Goal: Book appointment/travel/reservation

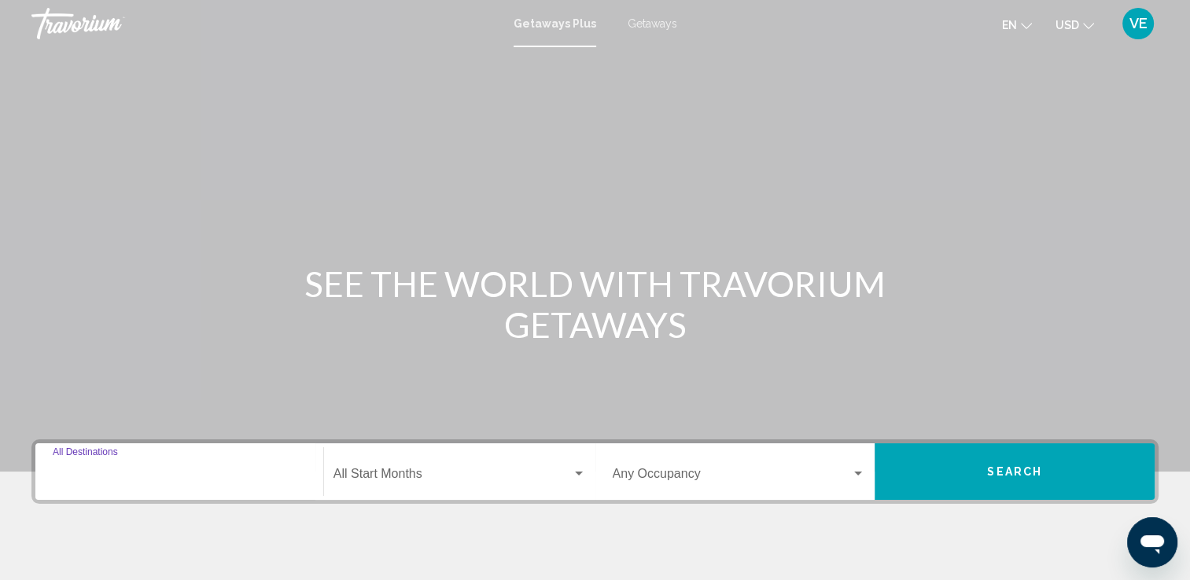
click at [97, 474] on input "Destination All Destinations" at bounding box center [179, 477] width 253 height 14
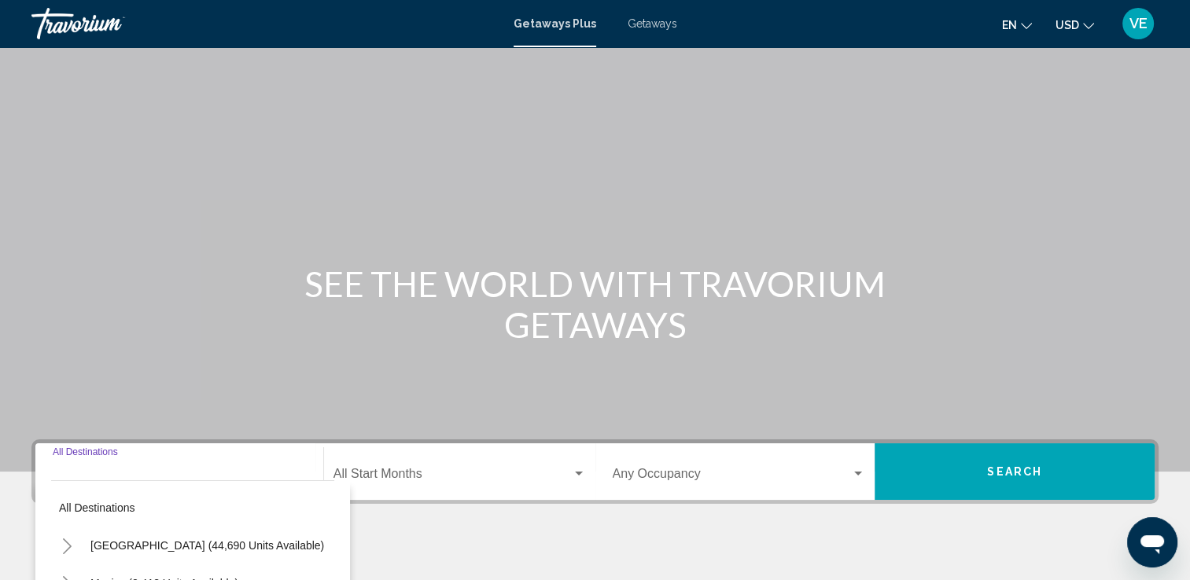
scroll to position [273, 0]
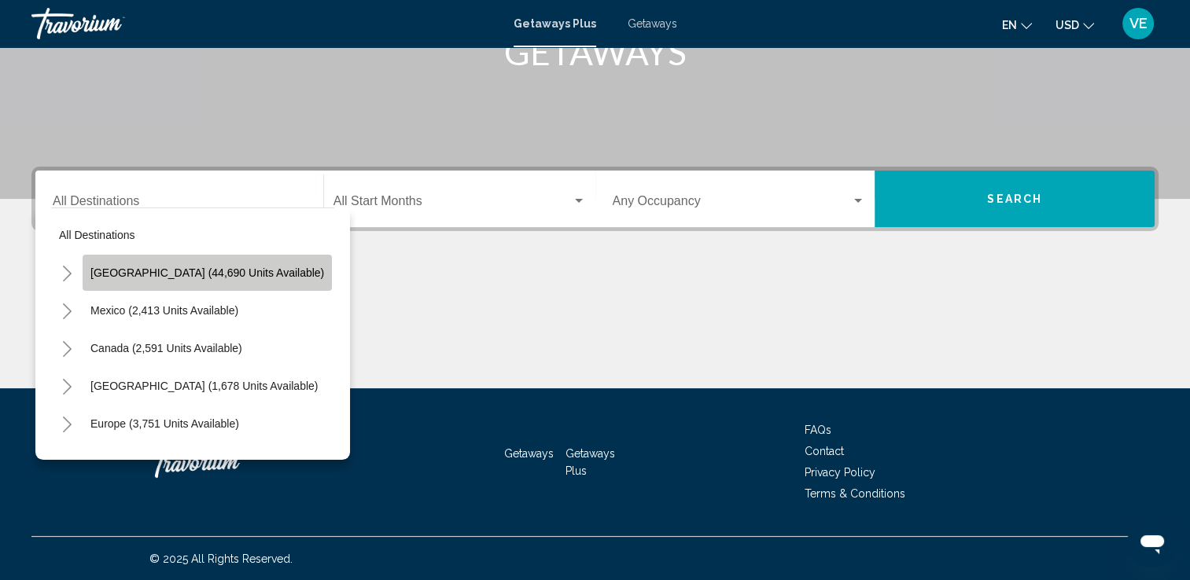
click at [226, 275] on span "[GEOGRAPHIC_DATA] (44,690 units available)" at bounding box center [207, 273] width 234 height 13
type input "**********"
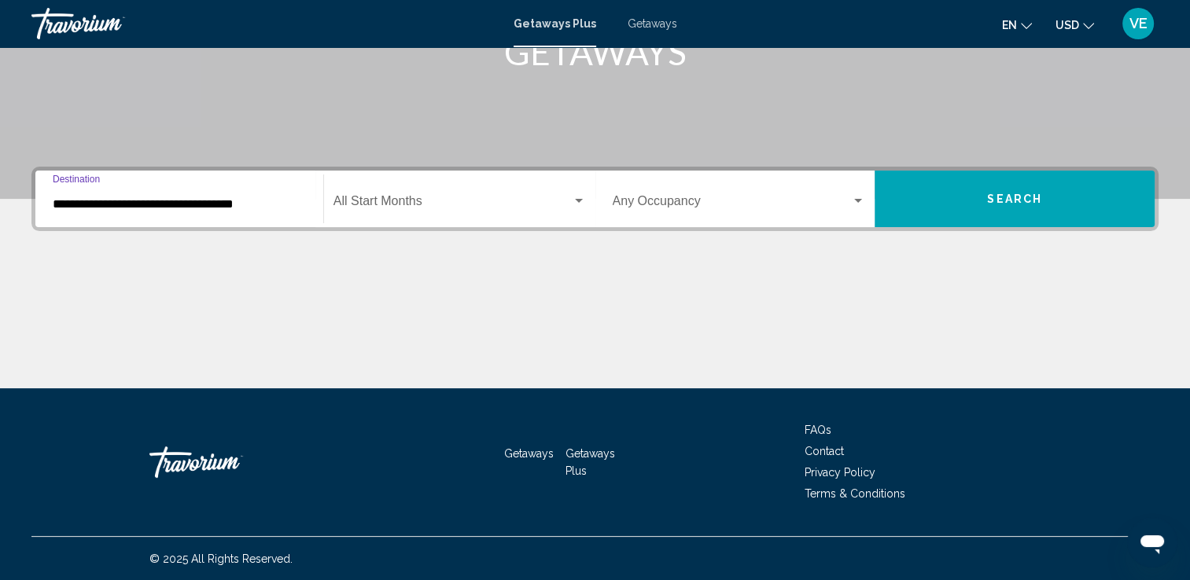
click at [241, 208] on input "**********" at bounding box center [179, 204] width 253 height 14
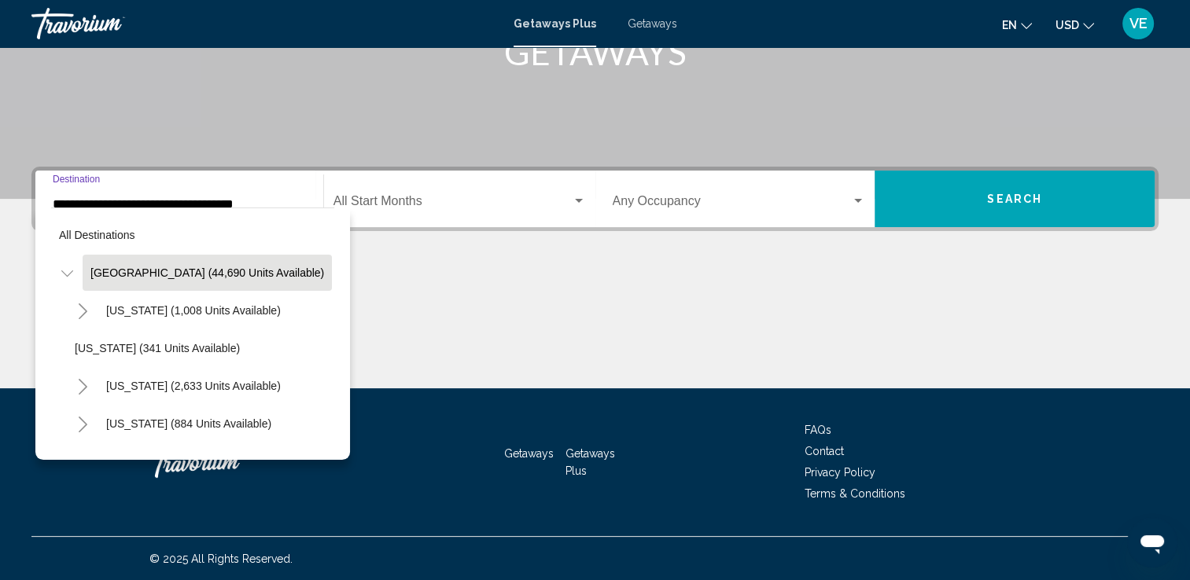
scroll to position [255, 0]
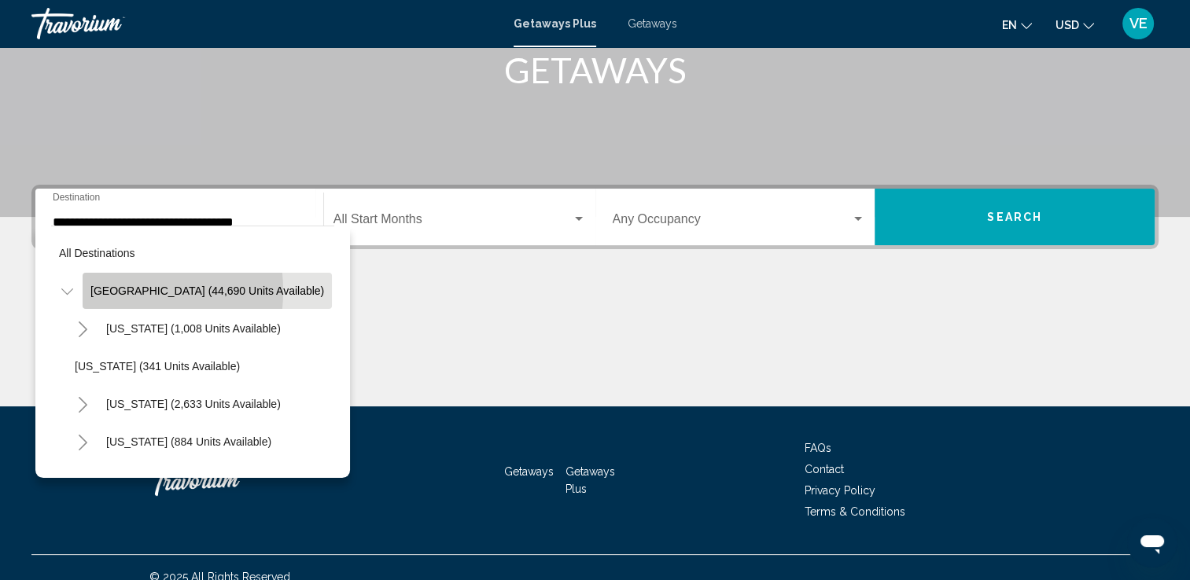
click at [106, 290] on span "[GEOGRAPHIC_DATA] (44,690 units available)" at bounding box center [207, 291] width 234 height 13
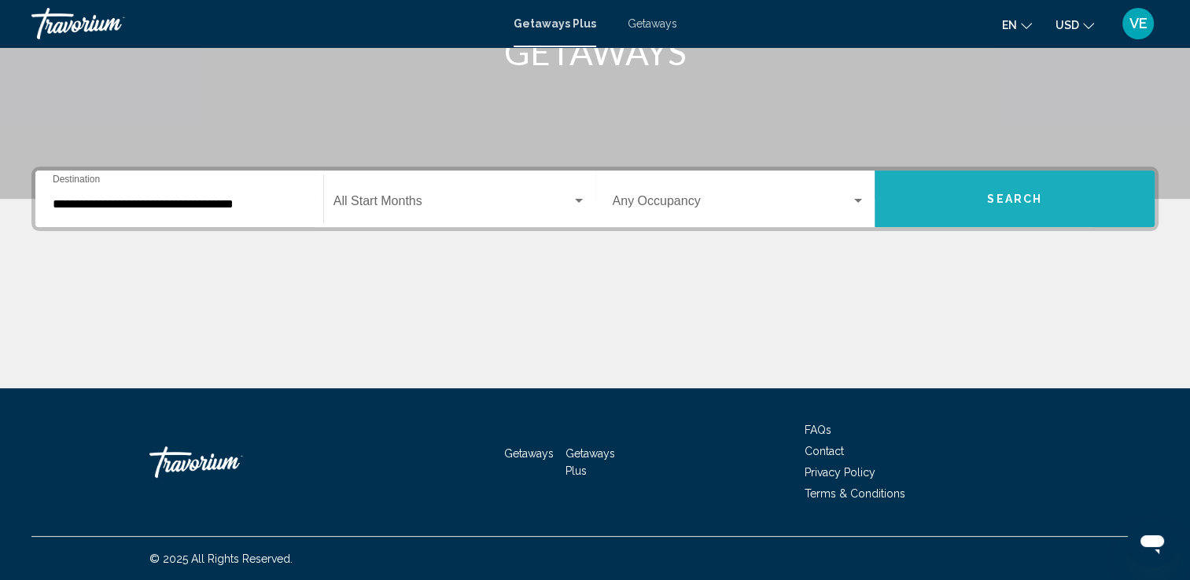
click at [924, 206] on button "Search" at bounding box center [1015, 199] width 280 height 57
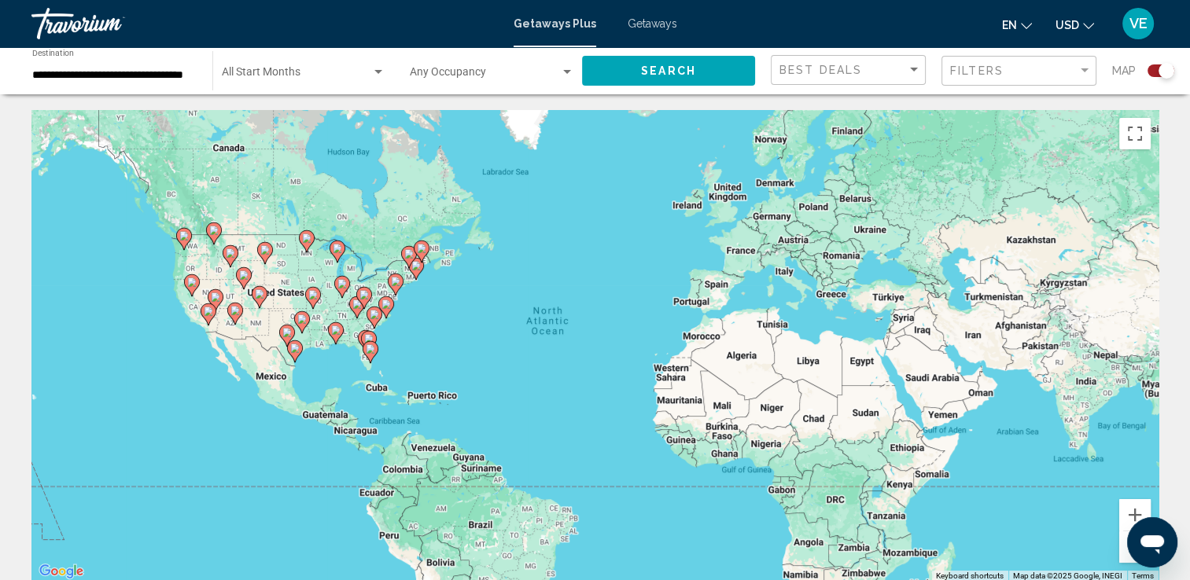
click at [363, 341] on gmp-advanced-marker "Main content" at bounding box center [371, 353] width 16 height 24
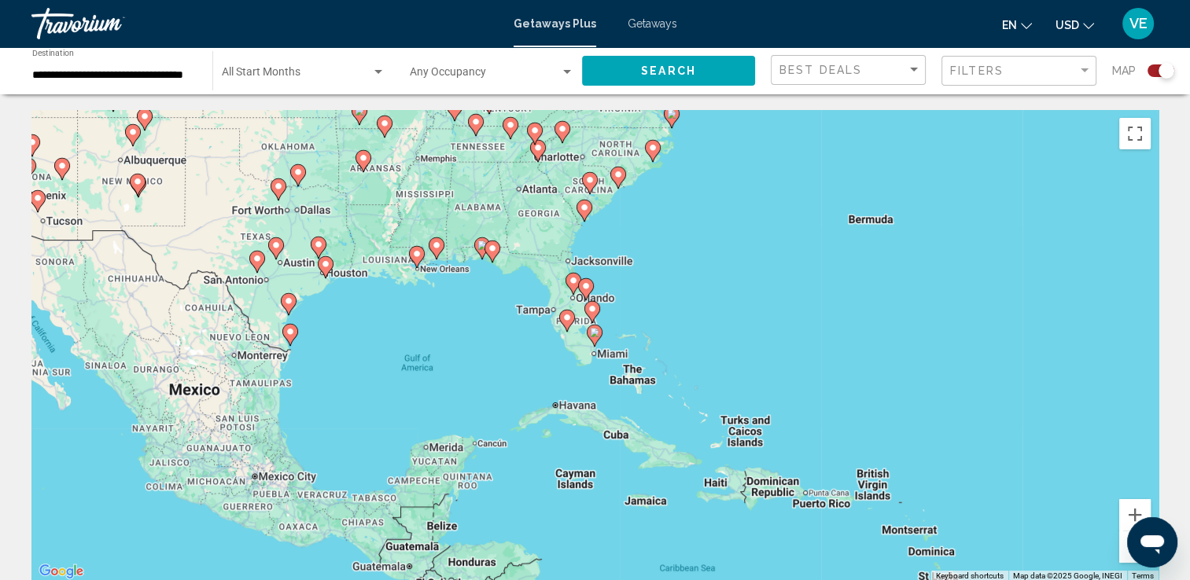
click at [589, 284] on image "Main content" at bounding box center [585, 286] width 9 height 9
type input "**********"
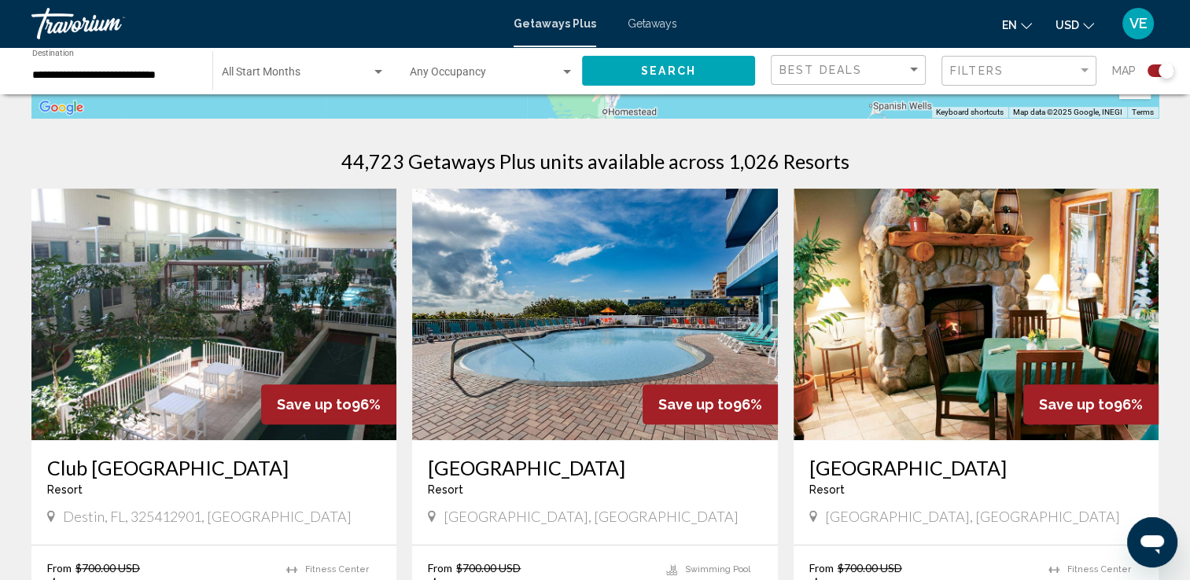
scroll to position [440, 0]
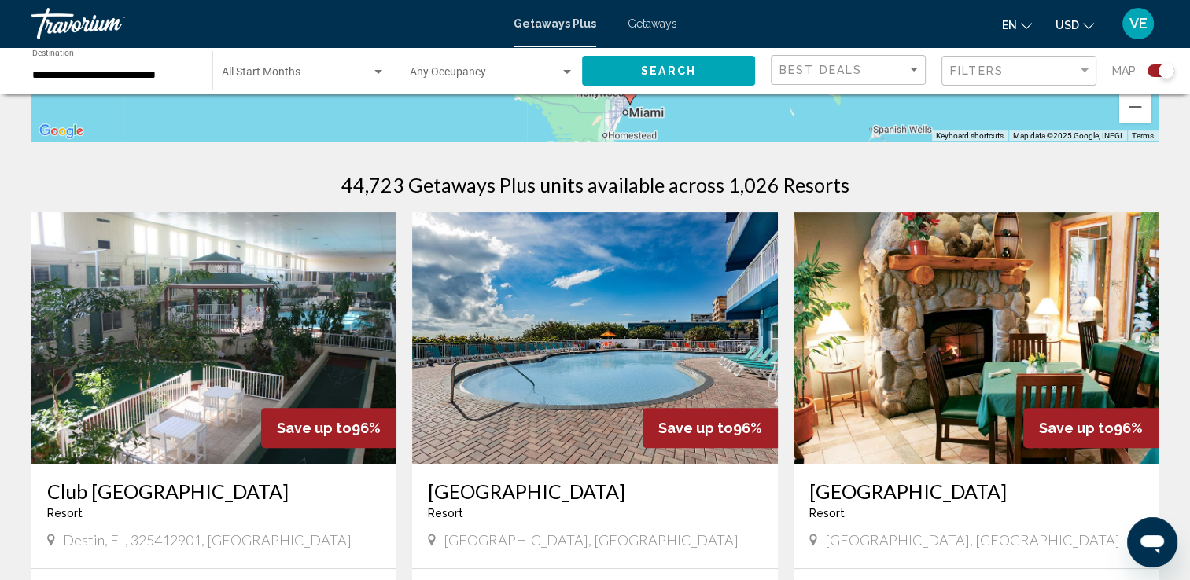
click at [662, 24] on span "Getaways" at bounding box center [653, 23] width 50 height 13
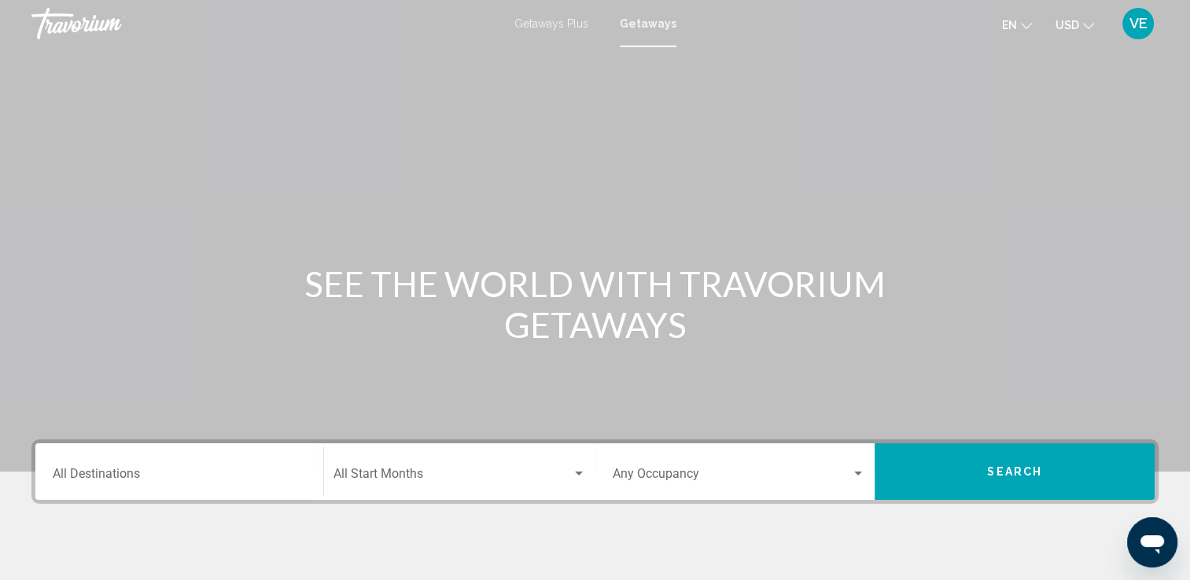
click at [227, 481] on input "Destination All Destinations" at bounding box center [179, 477] width 253 height 14
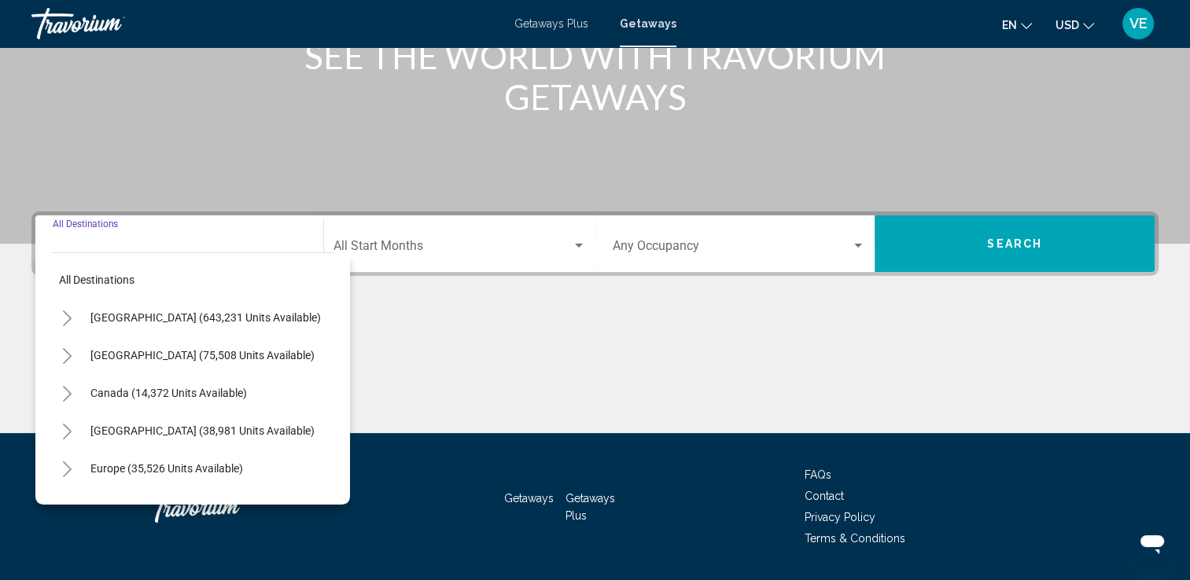
scroll to position [273, 0]
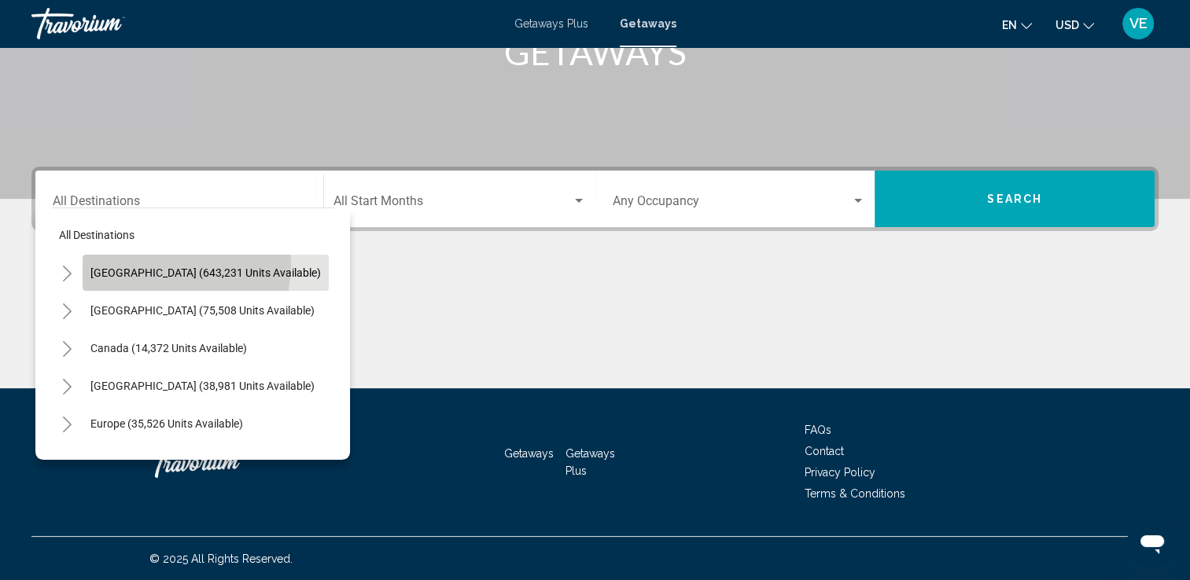
click at [156, 263] on button "[GEOGRAPHIC_DATA] (643,231 units available)" at bounding box center [206, 273] width 246 height 36
type input "**********"
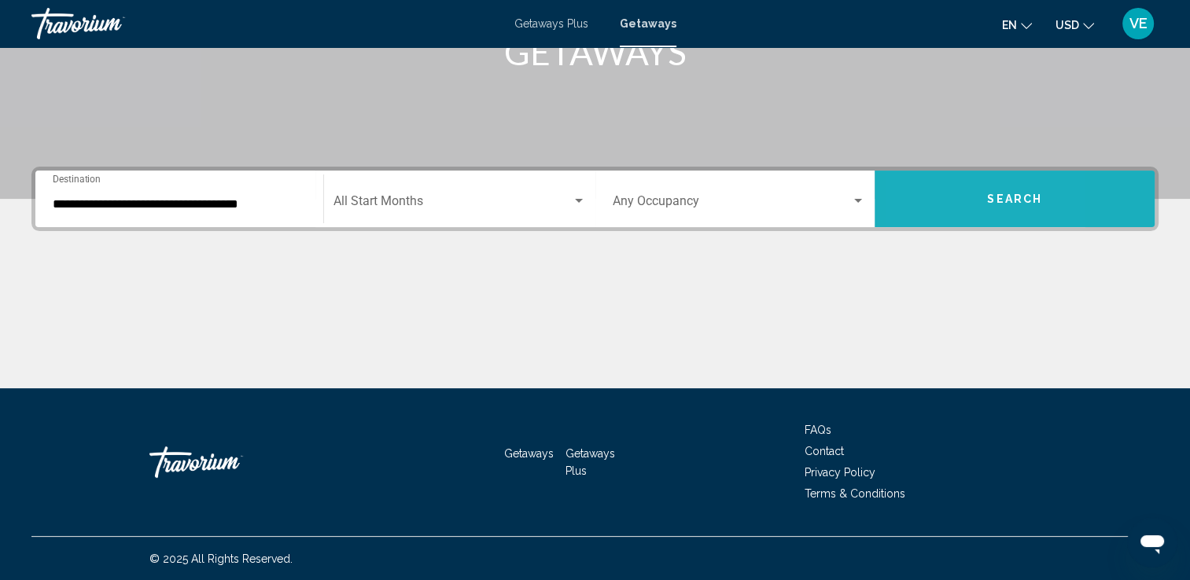
click at [921, 196] on button "Search" at bounding box center [1015, 199] width 280 height 57
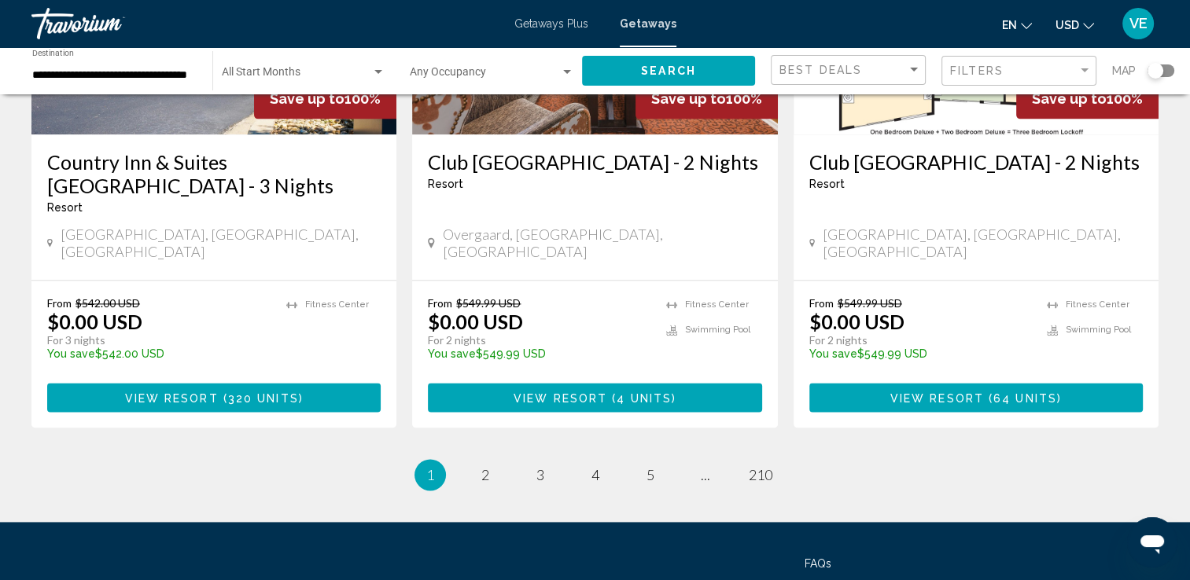
scroll to position [2076, 0]
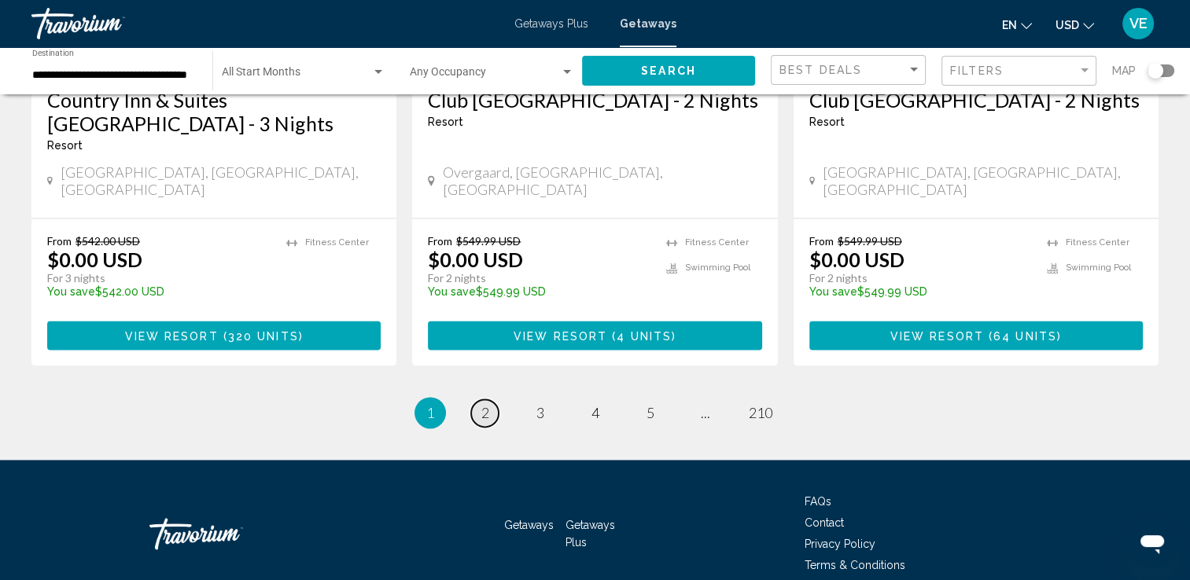
click at [481, 404] on span "2" at bounding box center [485, 412] width 8 height 17
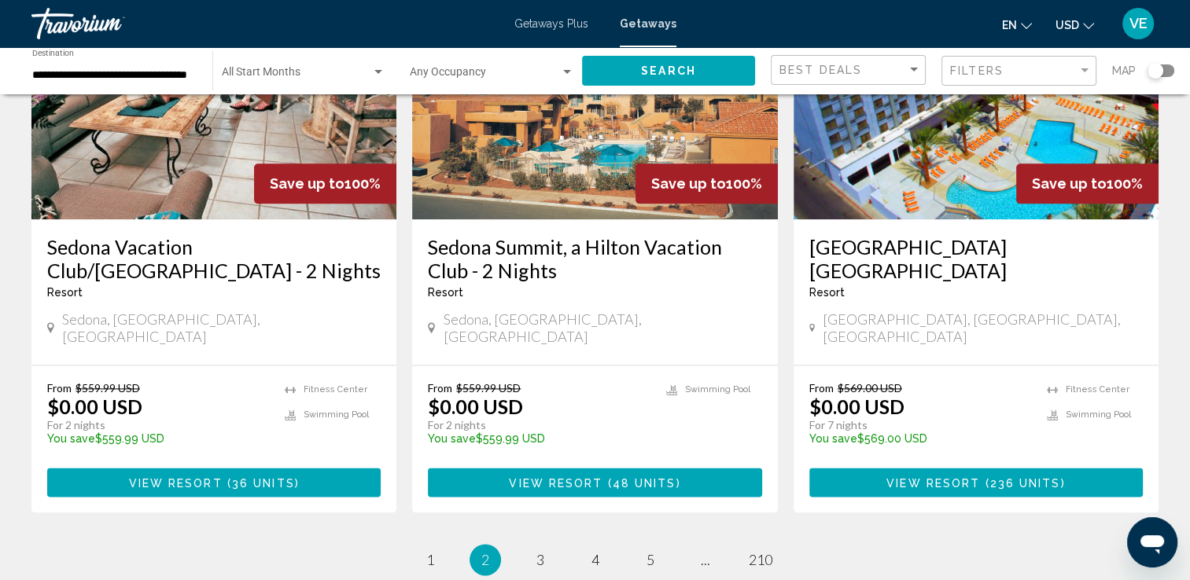
scroll to position [2051, 0]
